Goal: Check status: Check status

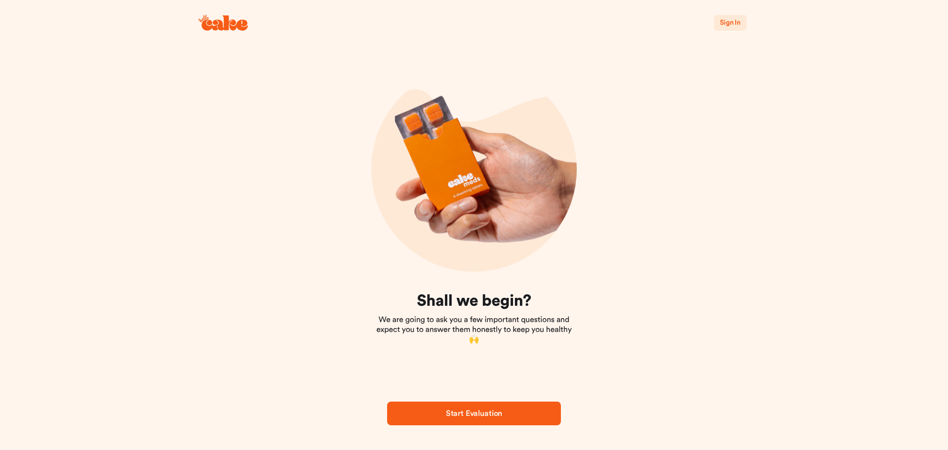
click at [470, 414] on span "Start Evaluation" at bounding box center [474, 414] width 56 height 8
click at [211, 25] on icon at bounding box center [223, 23] width 49 height 16
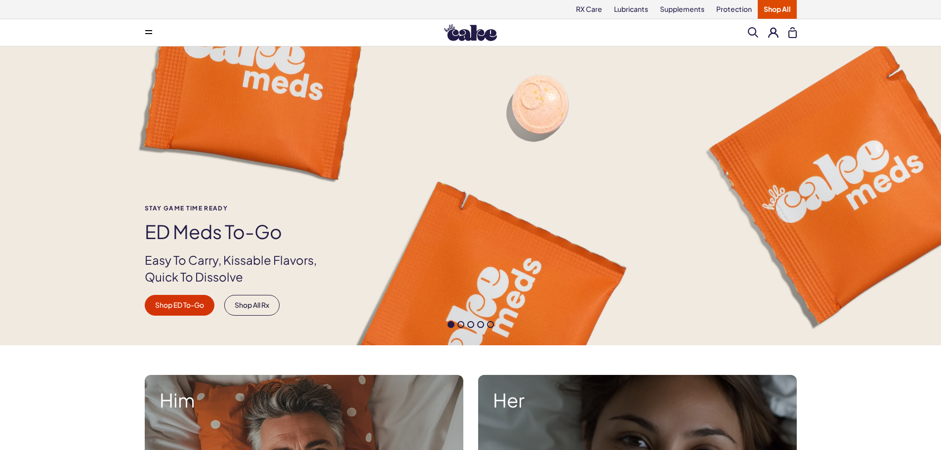
click at [792, 36] on button at bounding box center [792, 32] width 8 height 11
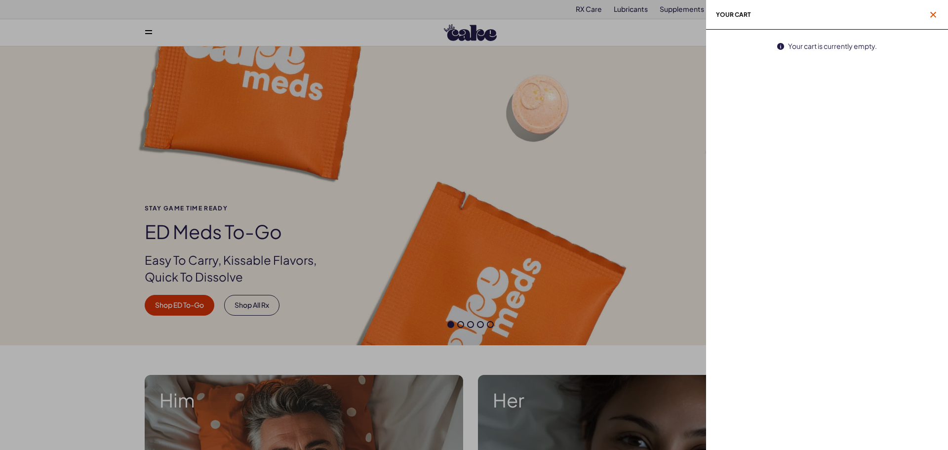
click at [935, 16] on icon "button" at bounding box center [934, 15] width 6 height 6
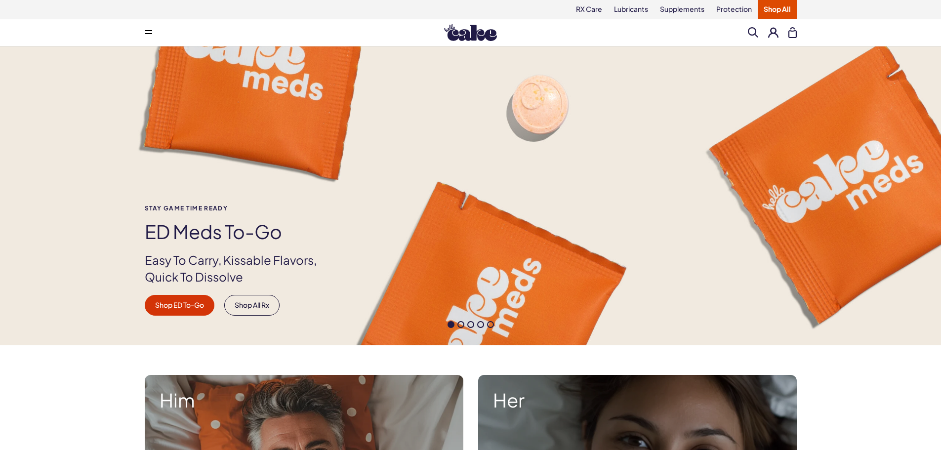
click at [770, 35] on button at bounding box center [773, 32] width 10 height 10
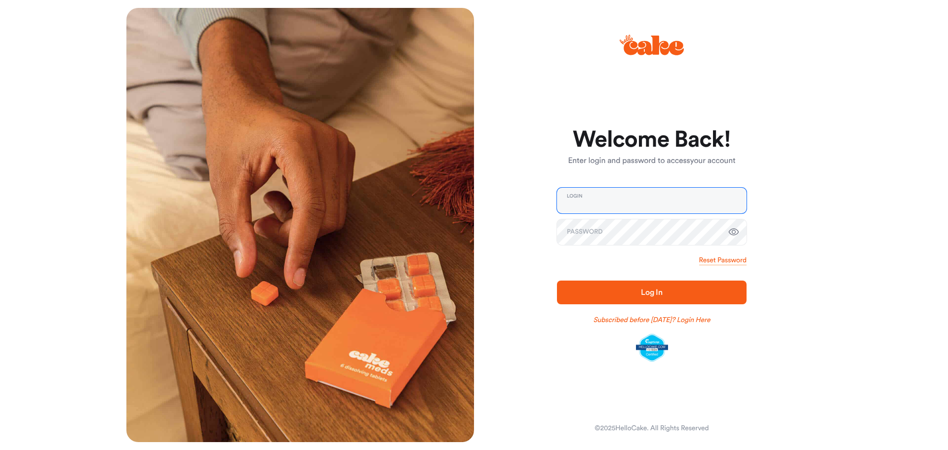
click at [623, 193] on input "email" at bounding box center [652, 201] width 190 height 26
type input "**********"
click at [557, 281] on button "Log In" at bounding box center [652, 293] width 190 height 24
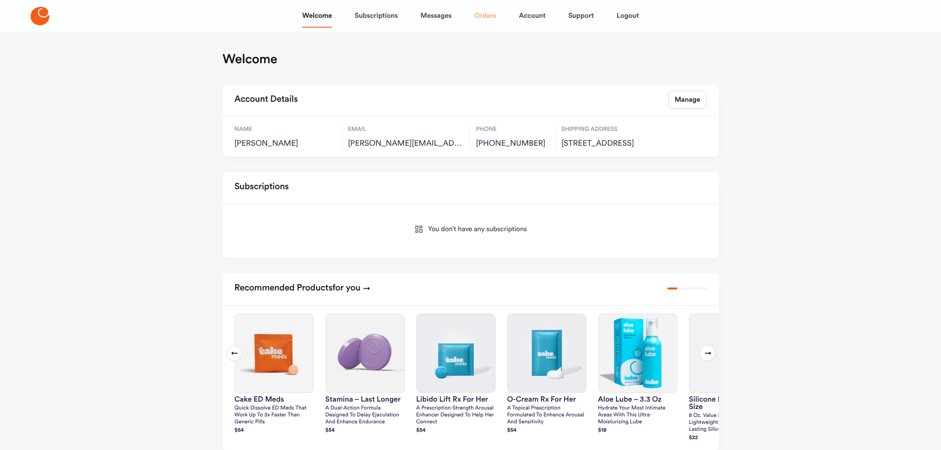
click at [487, 14] on link "Orders" at bounding box center [485, 16] width 22 height 24
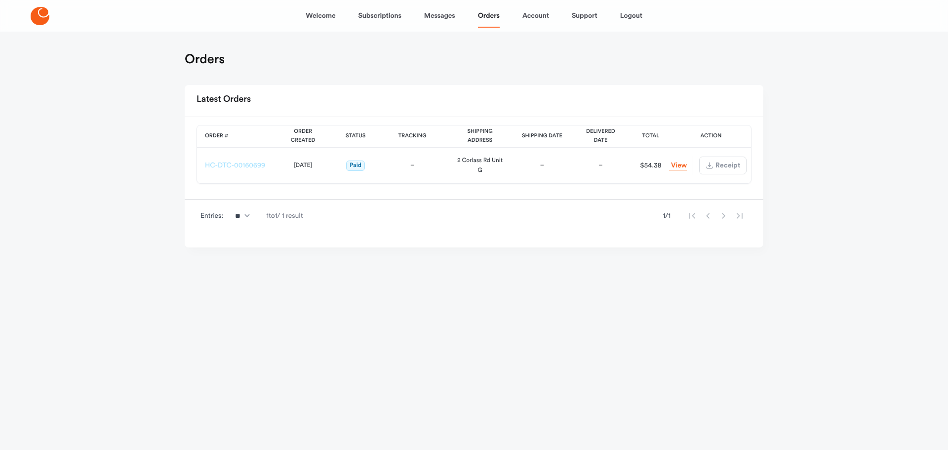
click at [229, 165] on link "HC-DTC-00160699" at bounding box center [235, 165] width 60 height 7
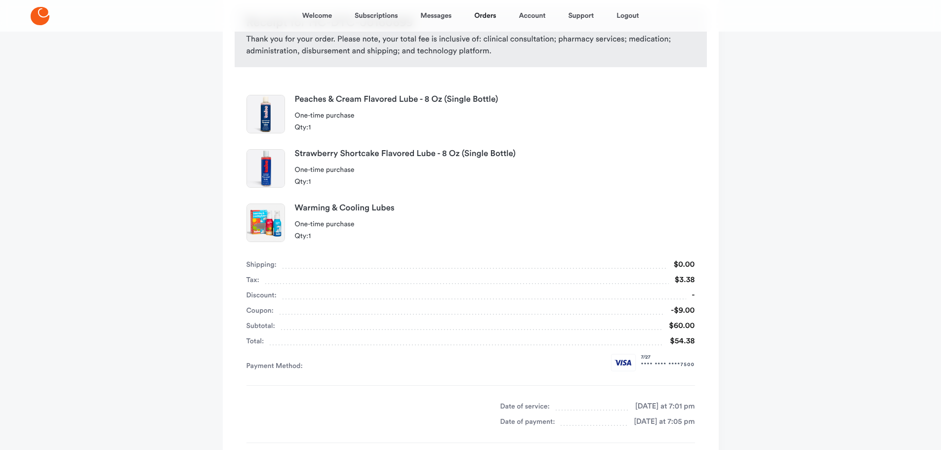
scroll to position [49, 0]
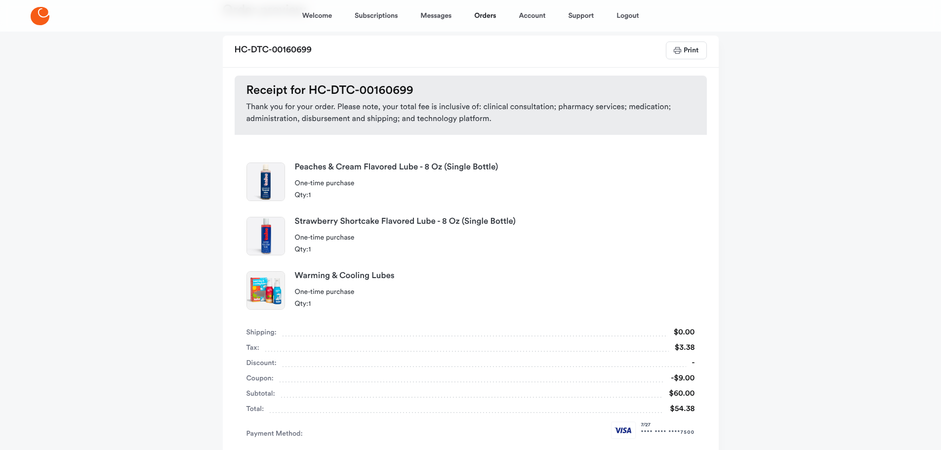
click at [264, 233] on img at bounding box center [266, 236] width 38 height 38
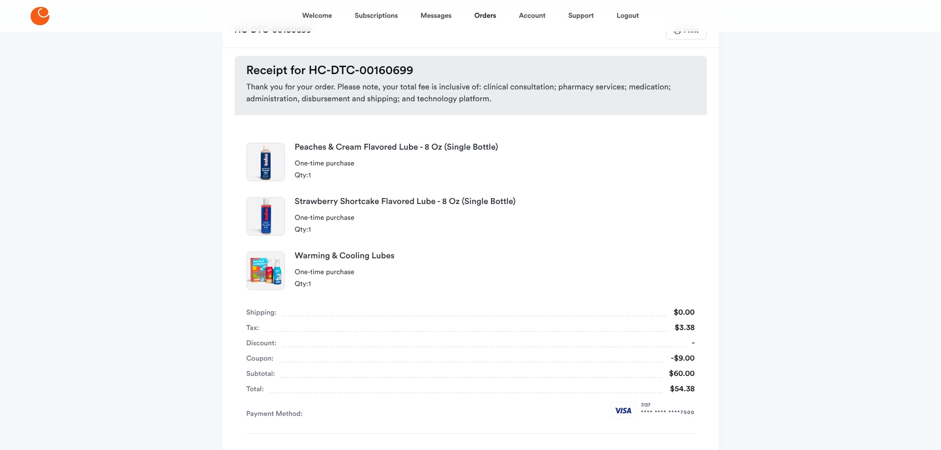
scroll to position [0, 0]
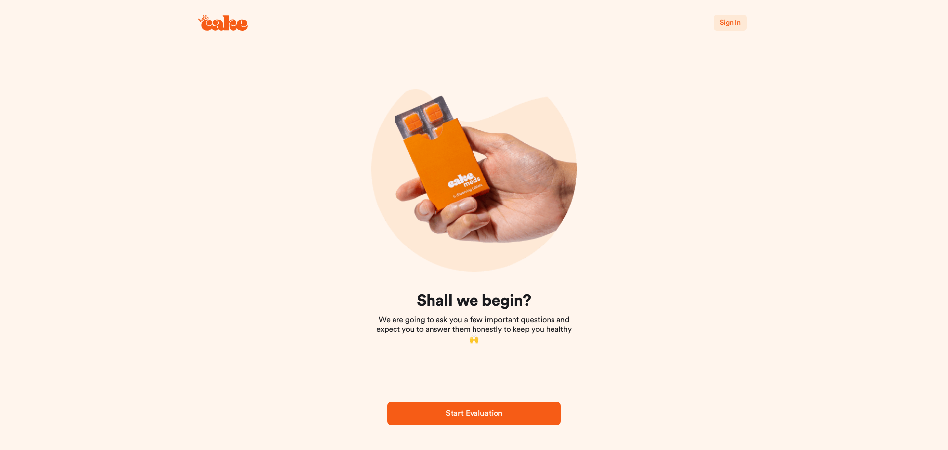
click at [495, 416] on span "Start Evaluation" at bounding box center [474, 414] width 56 height 8
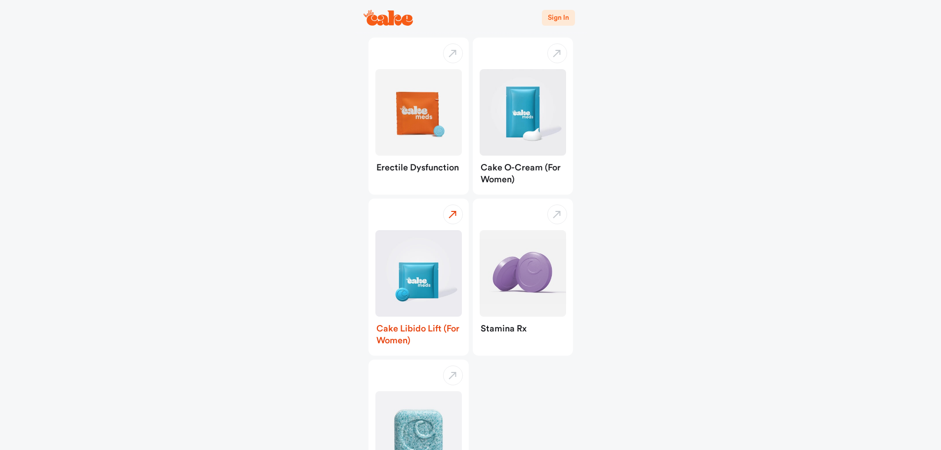
scroll to position [141, 0]
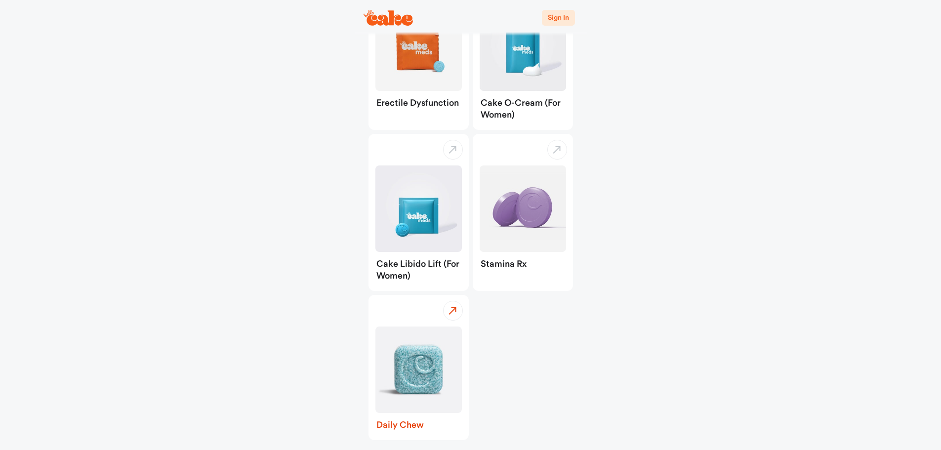
click at [412, 379] on img "button" at bounding box center [418, 370] width 86 height 86
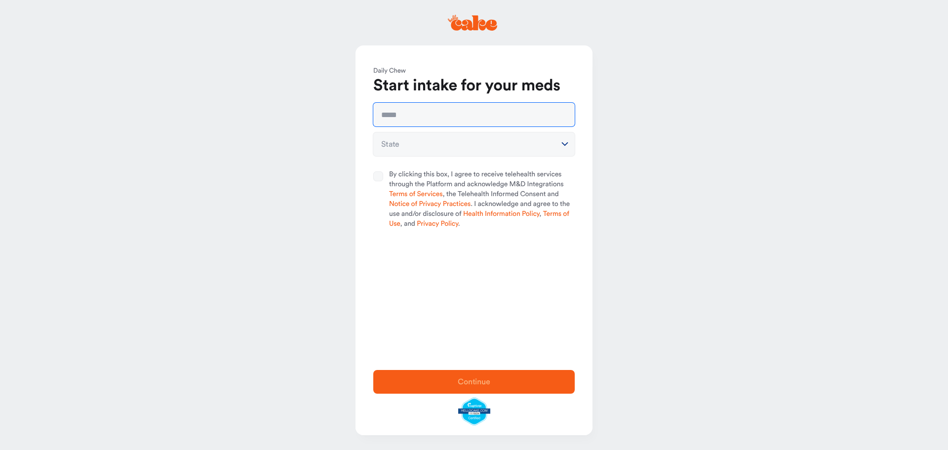
click at [435, 115] on input "text" at bounding box center [474, 115] width 202 height 24
click at [402, 115] on input "text" at bounding box center [474, 115] width 202 height 24
type input "**********"
click at [415, 146] on html "**********" at bounding box center [474, 225] width 948 height 450
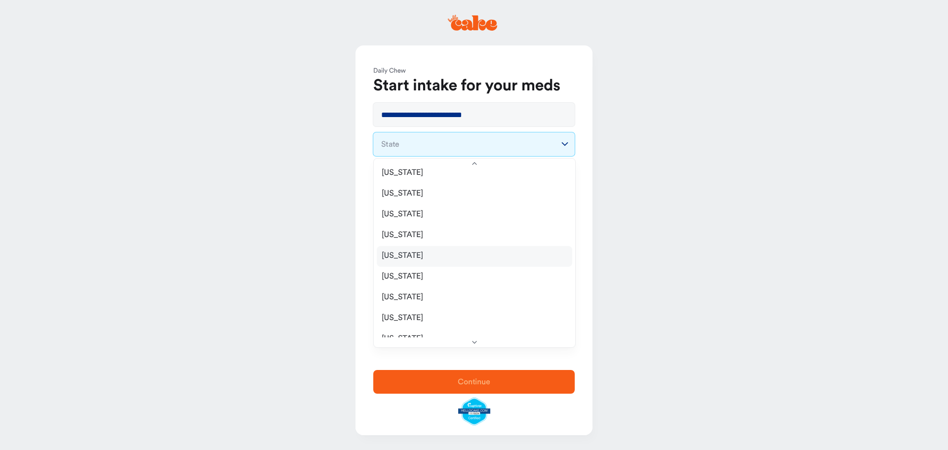
scroll to position [593, 0]
select select "**"
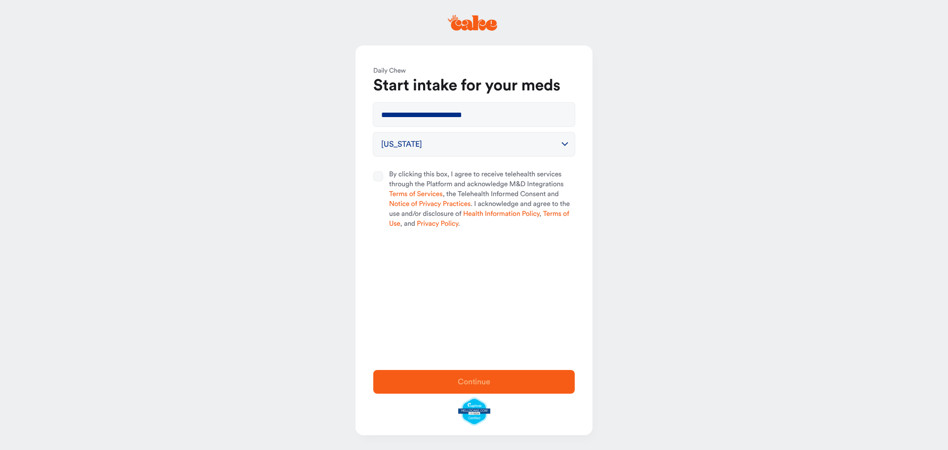
click at [378, 177] on button "By clicking this box, I agree to receive telehealth services through the Platfo…" at bounding box center [378, 176] width 10 height 10
click at [443, 385] on span "Continue" at bounding box center [474, 382] width 170 height 12
click at [524, 19] on link "please login" at bounding box center [529, 18] width 40 height 7
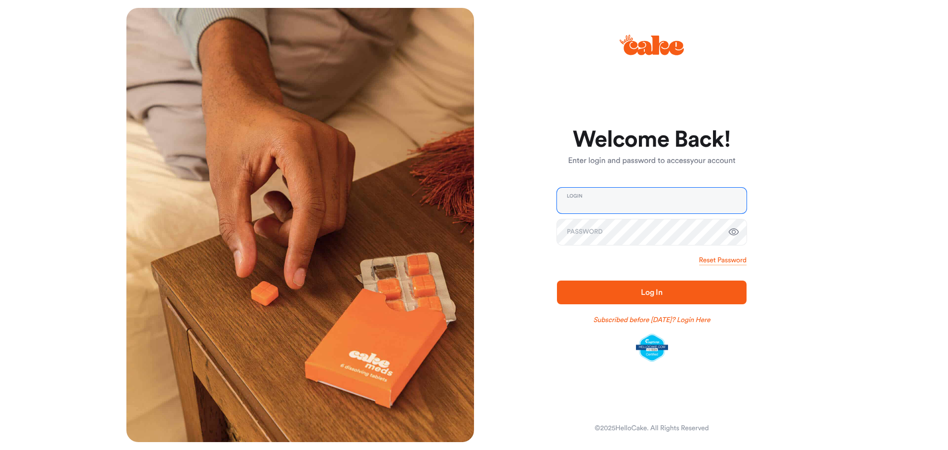
click at [602, 208] on input "email" at bounding box center [652, 201] width 190 height 26
type input "**********"
click at [557, 281] on button "Log In" at bounding box center [652, 293] width 190 height 24
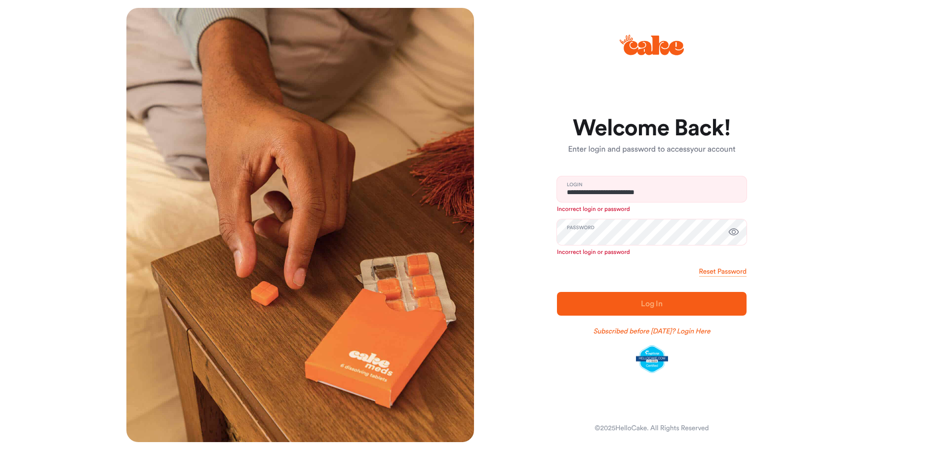
click at [708, 265] on form "**********" at bounding box center [652, 245] width 190 height 256
click at [710, 269] on link "Reset Password" at bounding box center [723, 272] width 47 height 10
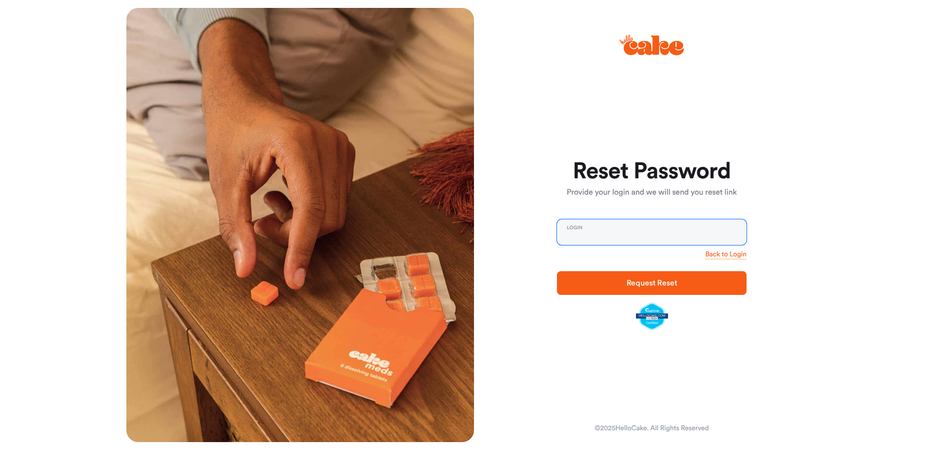
click at [617, 237] on input "email" at bounding box center [652, 232] width 190 height 26
type input "**********"
click at [675, 279] on span "Request Reset" at bounding box center [652, 283] width 158 height 12
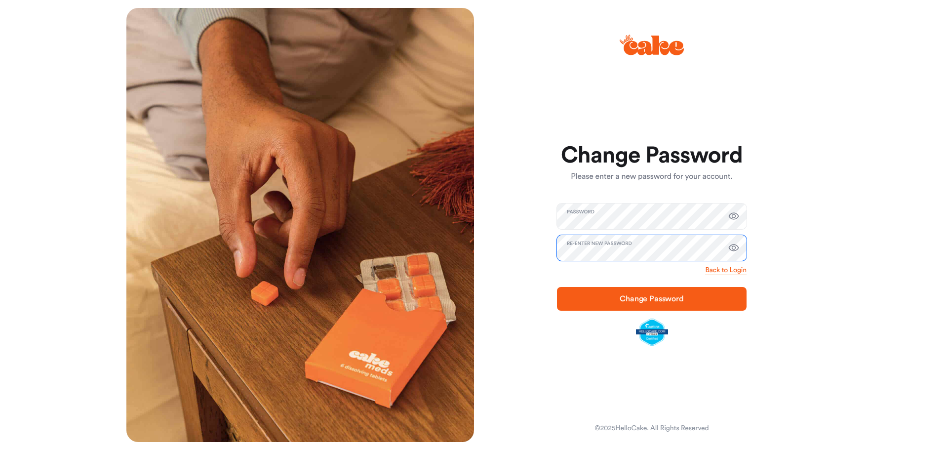
click at [557, 287] on button "Change Password" at bounding box center [652, 299] width 190 height 24
click at [550, 276] on div "Change Password Please enter a new password for your account. Password Re-enter…" at bounding box center [648, 225] width 348 height 434
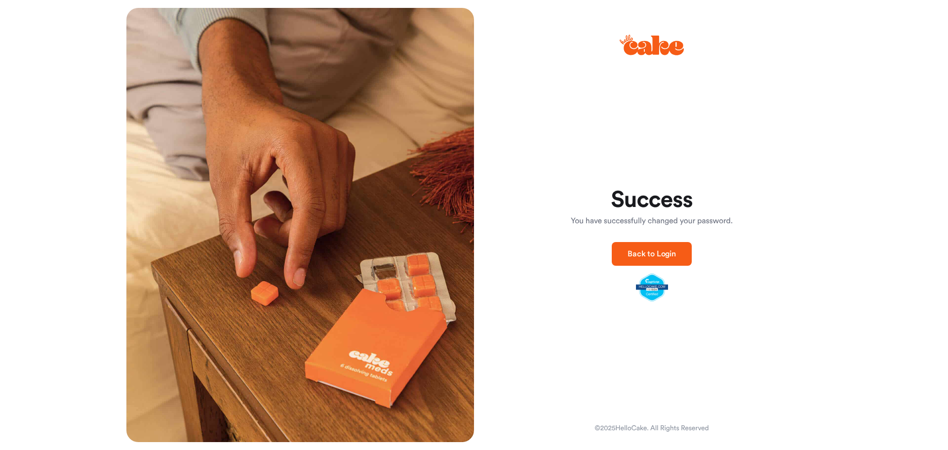
click at [573, 297] on form "Success You have successfully changed your password. Back to Login" at bounding box center [652, 244] width 190 height 113
click at [622, 248] on button "Back to Login" at bounding box center [652, 254] width 80 height 24
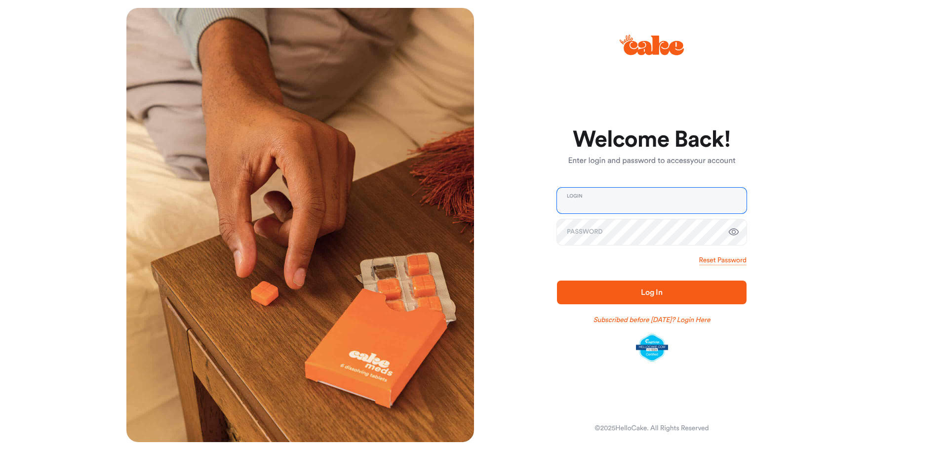
type input "**********"
click at [612, 196] on input "**********" at bounding box center [652, 201] width 190 height 26
click at [734, 230] on icon "button" at bounding box center [734, 232] width 10 height 7
click at [612, 300] on button "Log In" at bounding box center [652, 293] width 190 height 24
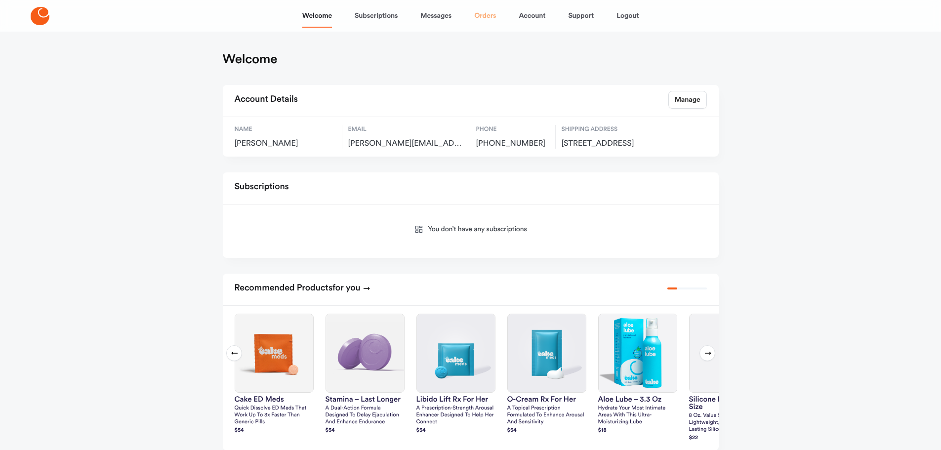
click at [480, 19] on link "Orders" at bounding box center [485, 16] width 22 height 24
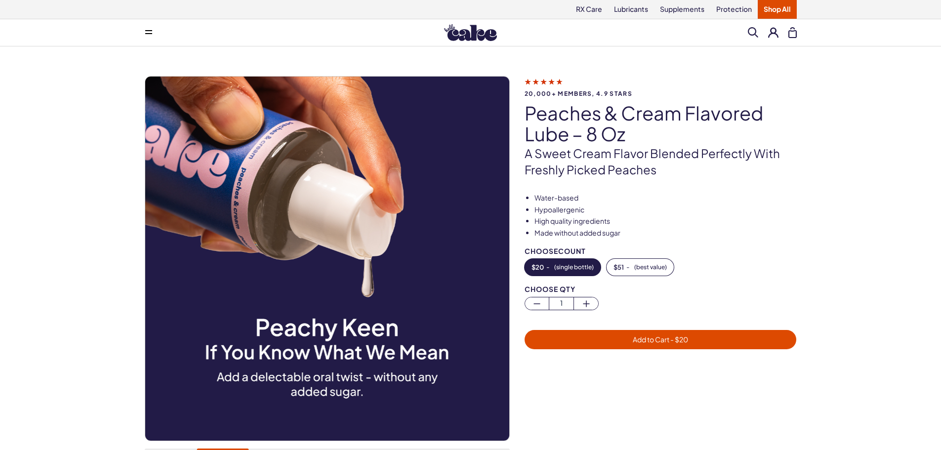
click at [550, 83] on icon at bounding box center [544, 81] width 38 height 10
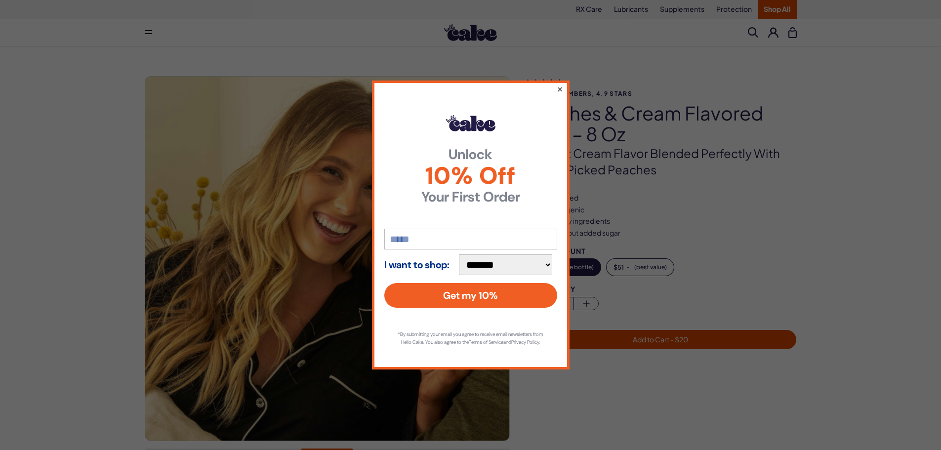
click at [557, 83] on button "×" at bounding box center [559, 89] width 6 height 12
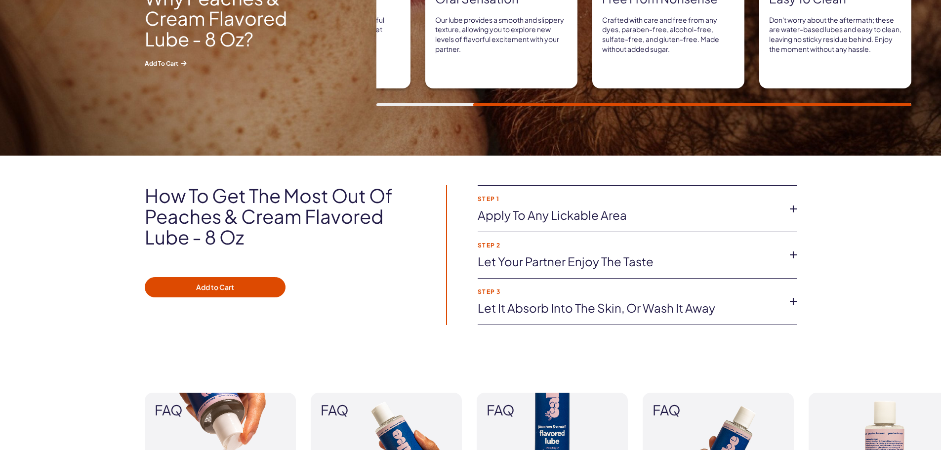
scroll to position [593, 0]
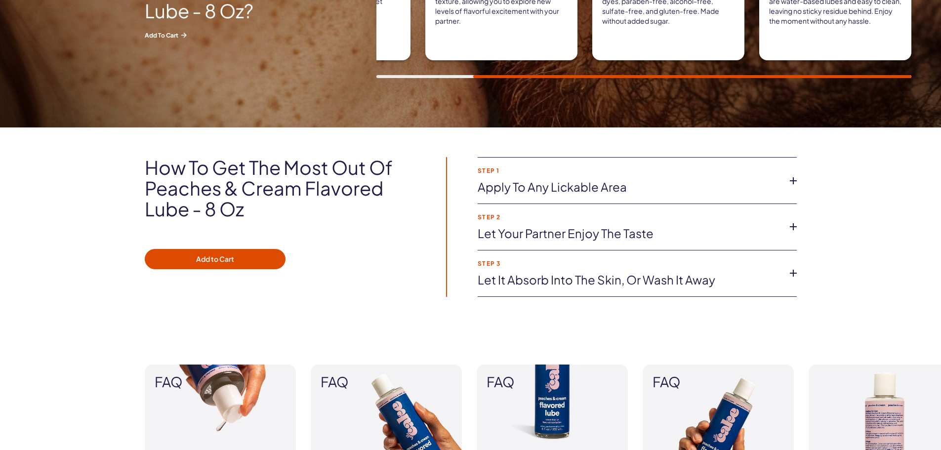
click at [561, 190] on link "Apply to any lickable area" at bounding box center [629, 187] width 303 height 17
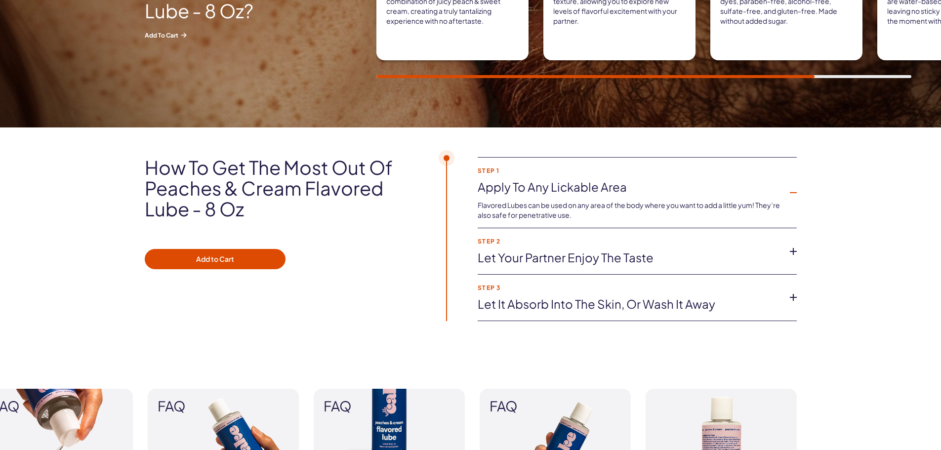
click at [565, 253] on link "Let your partner enjoy the taste" at bounding box center [629, 257] width 303 height 17
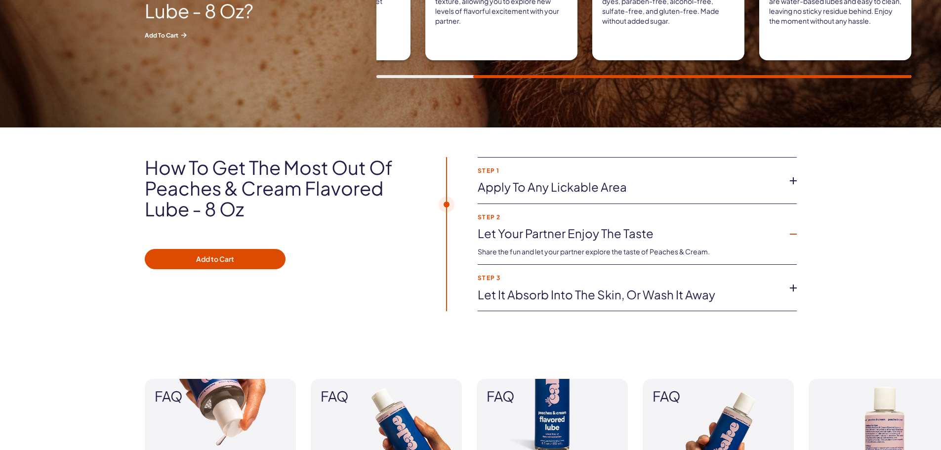
click at [564, 296] on link "Let it absorb into the skin, or wash it away" at bounding box center [629, 295] width 303 height 17
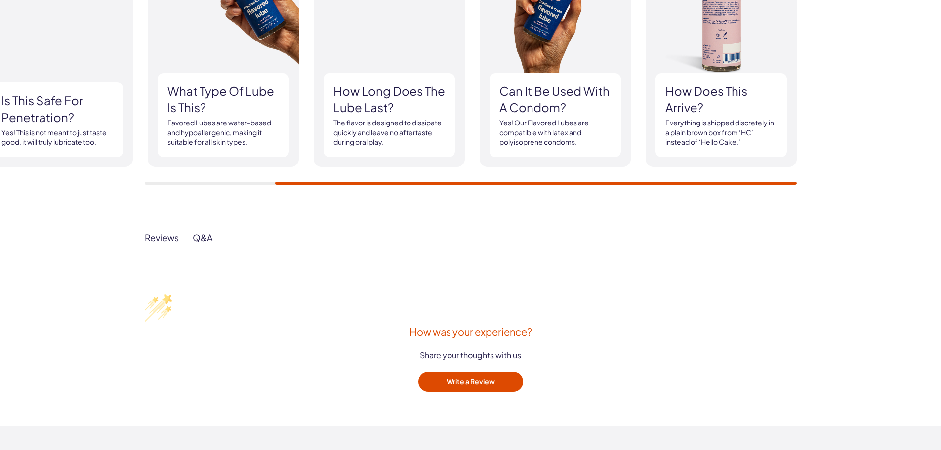
scroll to position [1037, 0]
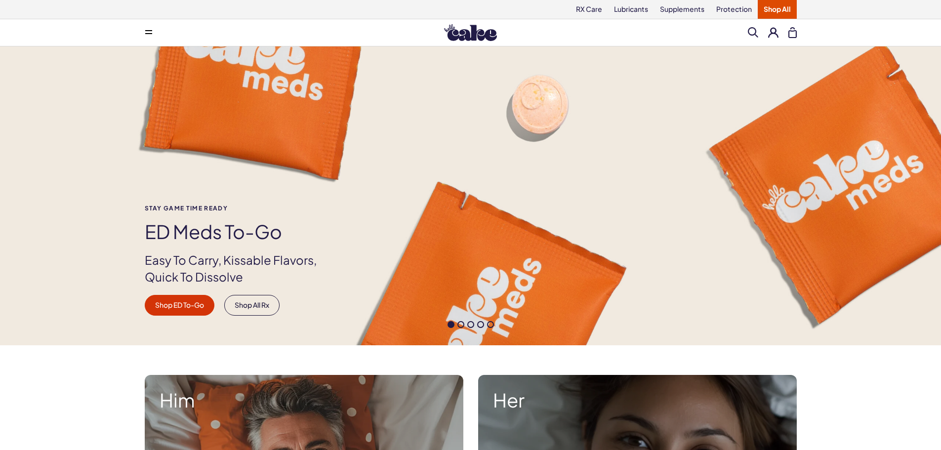
click at [774, 33] on button at bounding box center [773, 32] width 10 height 10
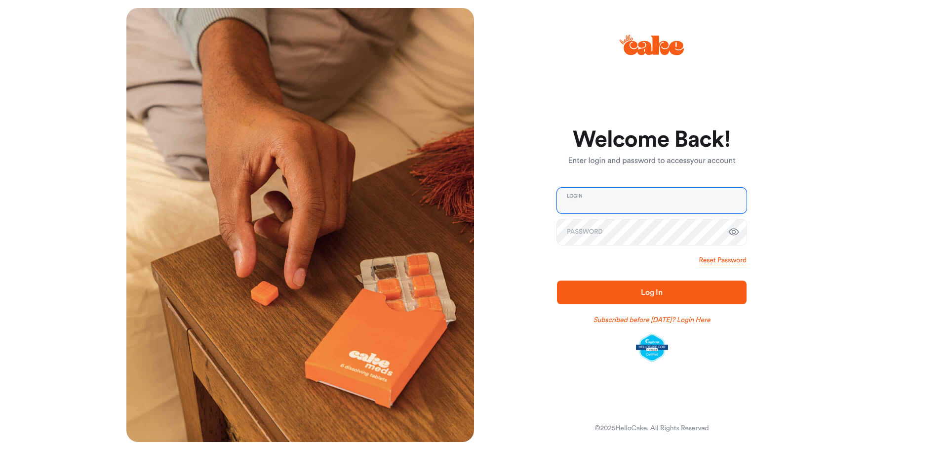
type input "**********"
click at [656, 291] on span "Log In" at bounding box center [652, 292] width 22 height 8
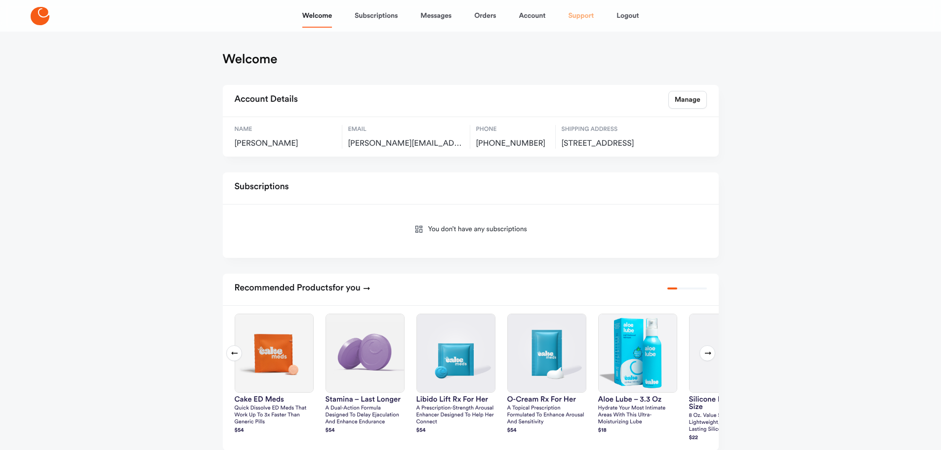
click at [583, 15] on link "Support" at bounding box center [581, 16] width 26 height 24
click at [485, 15] on link "Orders" at bounding box center [485, 16] width 22 height 24
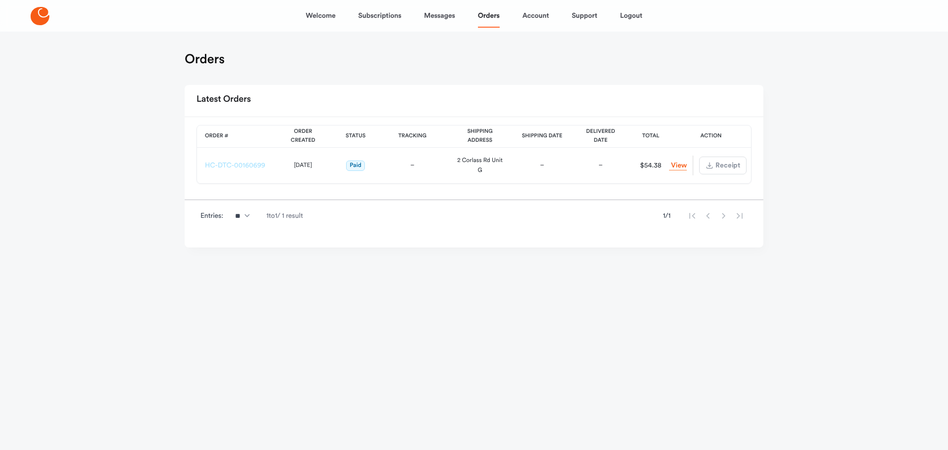
click at [254, 164] on link "HC-DTC-00160699" at bounding box center [235, 165] width 60 height 7
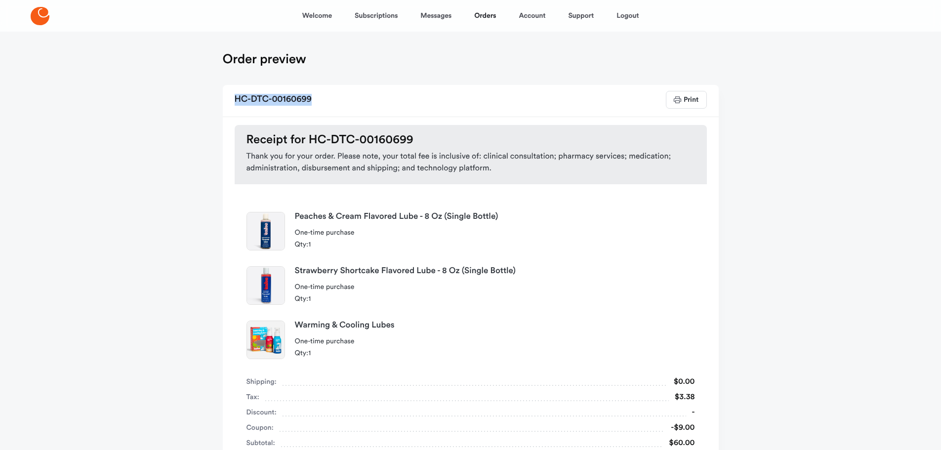
drag, startPoint x: 321, startPoint y: 98, endPoint x: 224, endPoint y: 99, distance: 96.3
click at [224, 99] on div "HC-DTC-00160699 Print" at bounding box center [471, 101] width 496 height 32
copy h2 "HC-DTC-00160699"
